Goal: Task Accomplishment & Management: Use online tool/utility

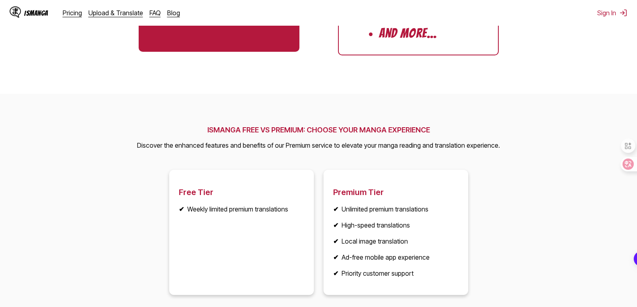
scroll to position [1069, 0]
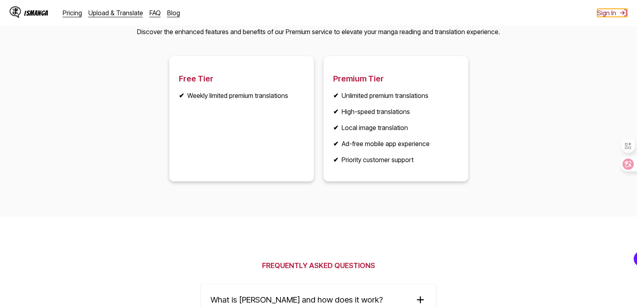
click at [603, 12] on button "Sign In" at bounding box center [612, 13] width 30 height 8
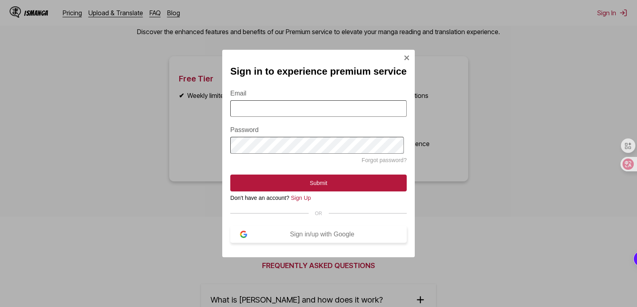
click at [325, 238] on div "Sign in/up with Google" at bounding box center [322, 234] width 150 height 7
click at [140, 42] on div "Sign in to experience premium service Email Password Forgot password? Submit Do…" at bounding box center [318, 153] width 637 height 307
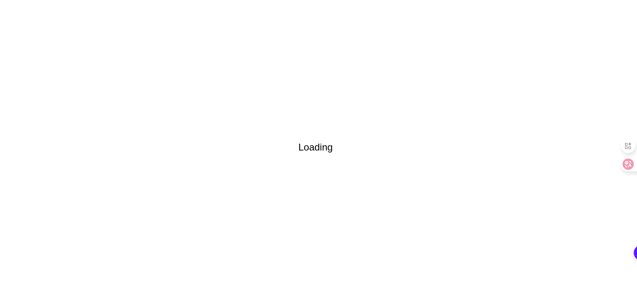
scroll to position [0, 0]
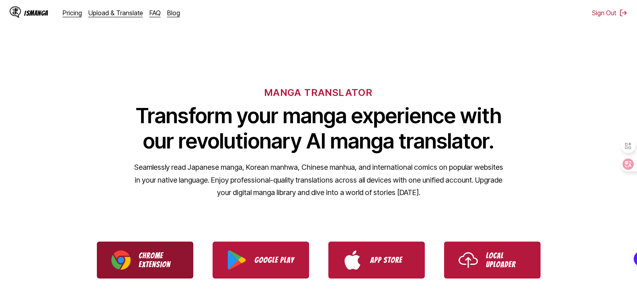
click at [145, 250] on link "Chrome Extension" at bounding box center [145, 260] width 96 height 37
